Goal: Manage account settings

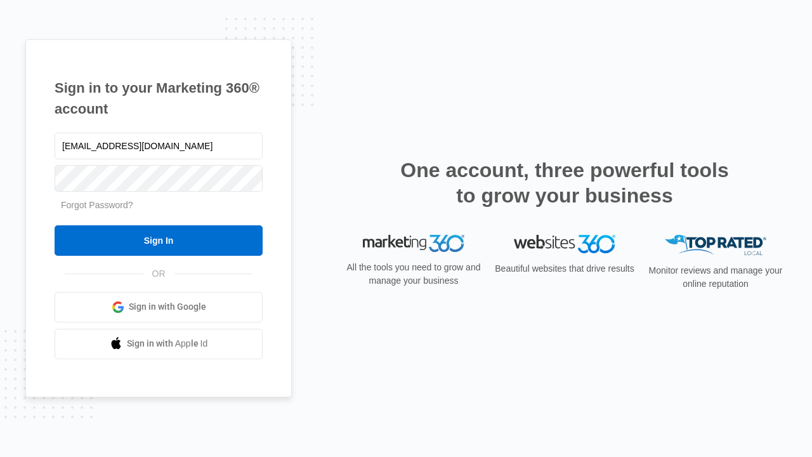
type input "[EMAIL_ADDRESS][DOMAIN_NAME]"
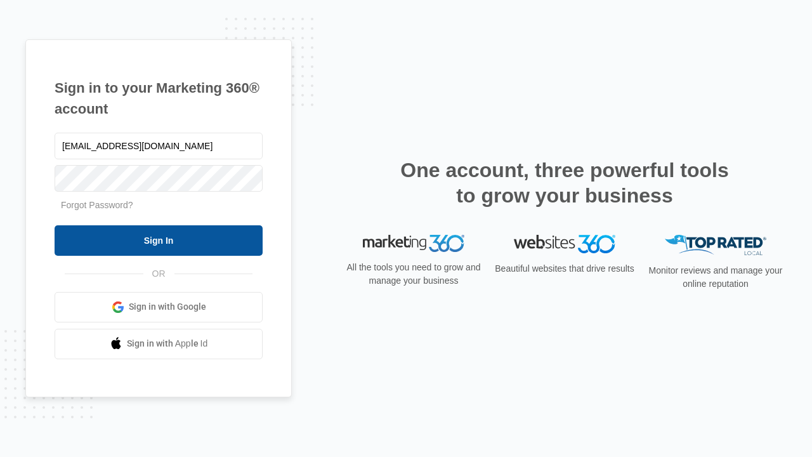
click at [159, 240] on input "Sign In" at bounding box center [159, 240] width 208 height 30
